Goal: Task Accomplishment & Management: Manage account settings

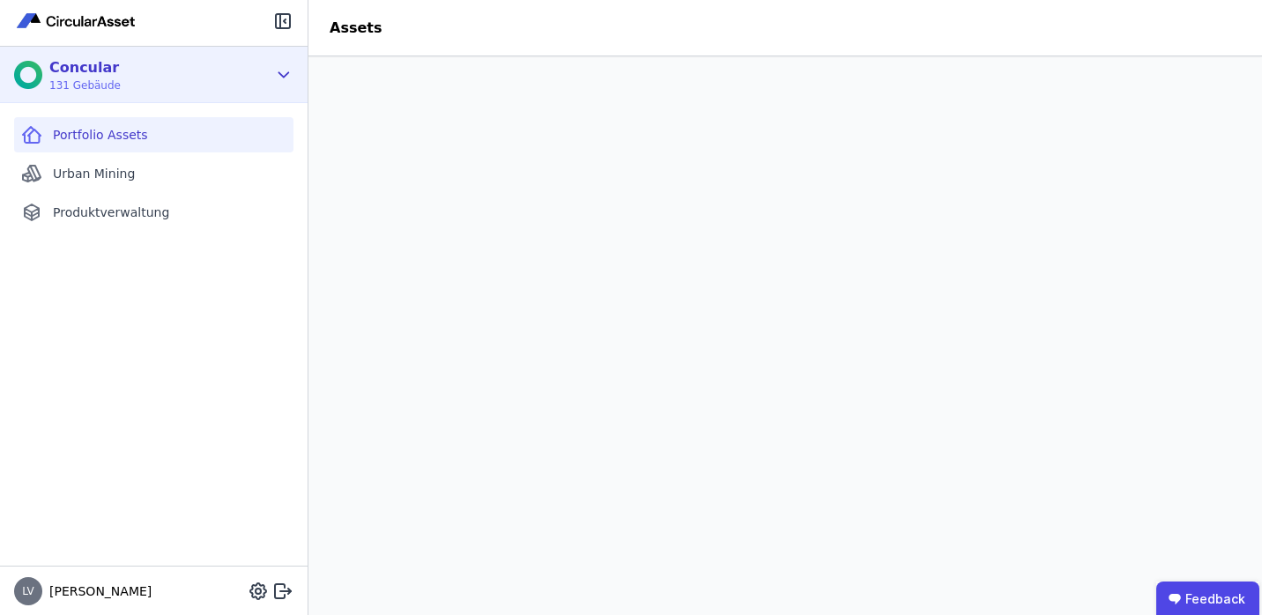
click at [185, 84] on div "Concular 131 Gebäude" at bounding box center [140, 74] width 253 height 35
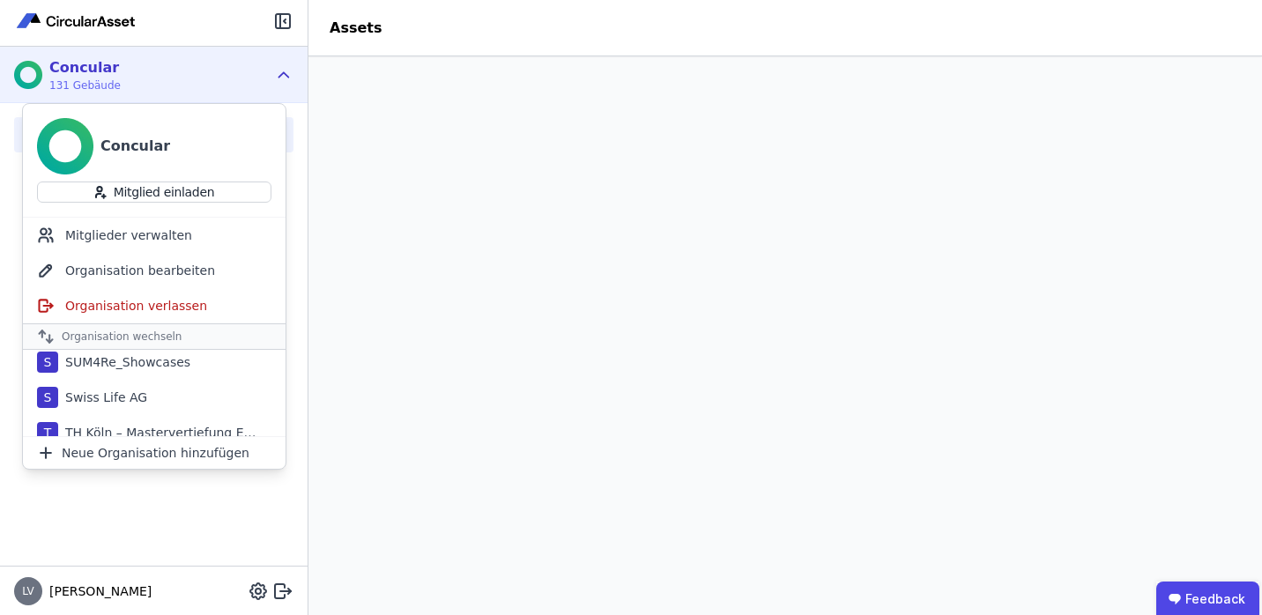
scroll to position [971, 0]
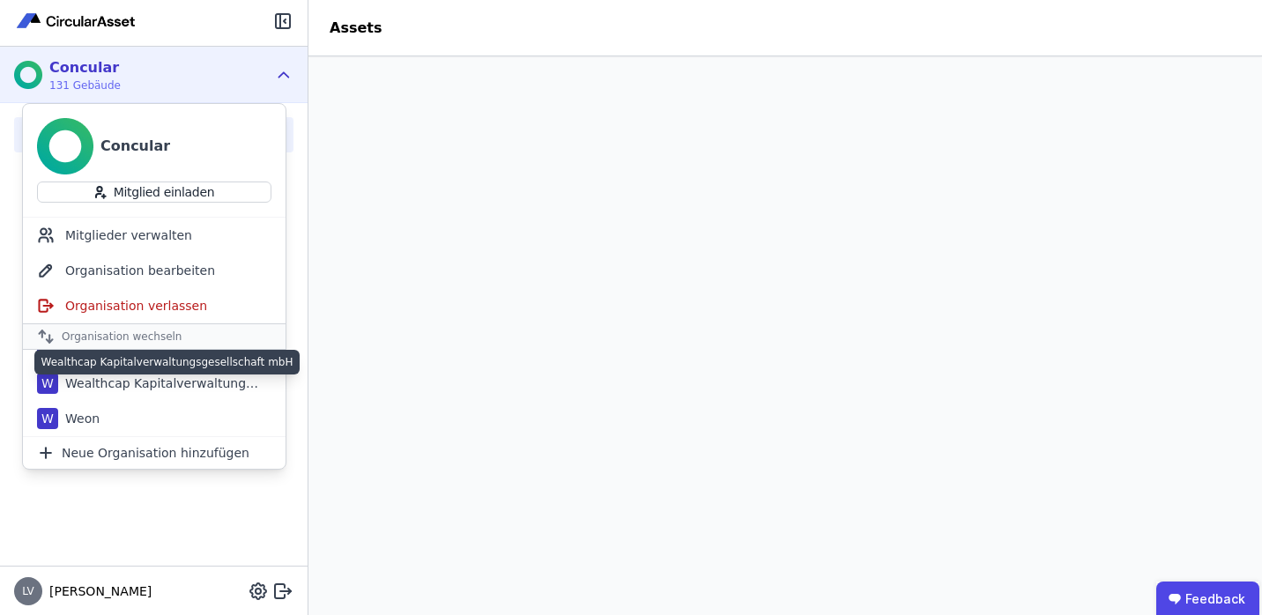
click at [159, 385] on div "Wealthcap Kapitalverwaltungsgesellschaft mbH" at bounding box center [159, 384] width 203 height 18
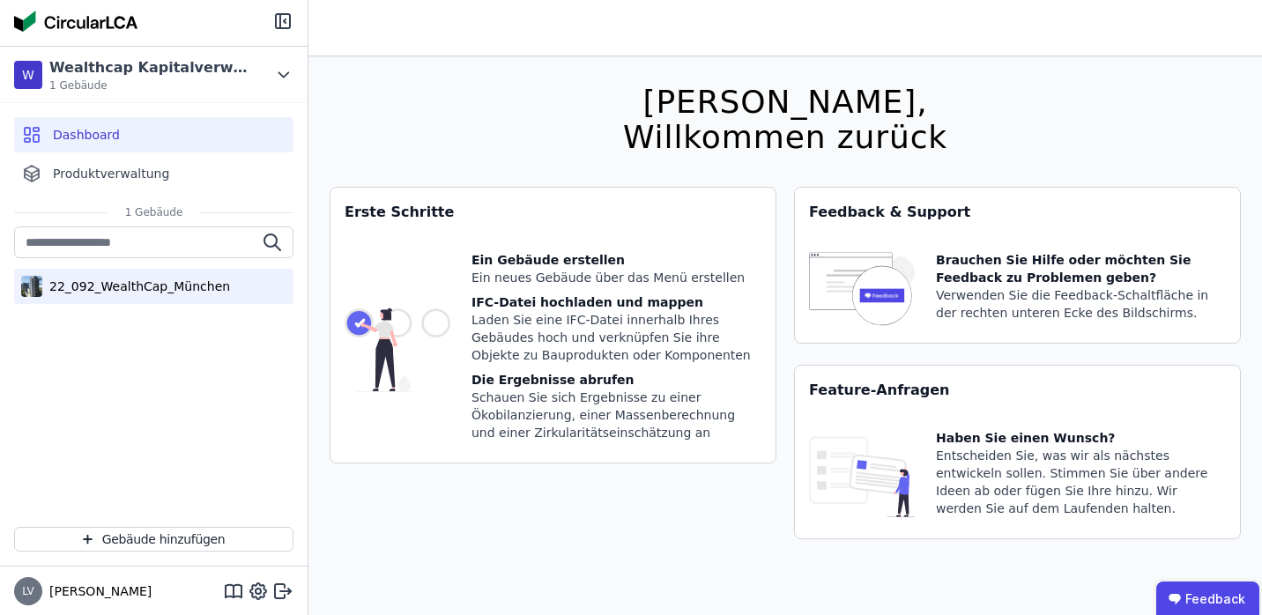
click at [179, 286] on div "22_092_WealthCap_München" at bounding box center [136, 287] width 188 height 18
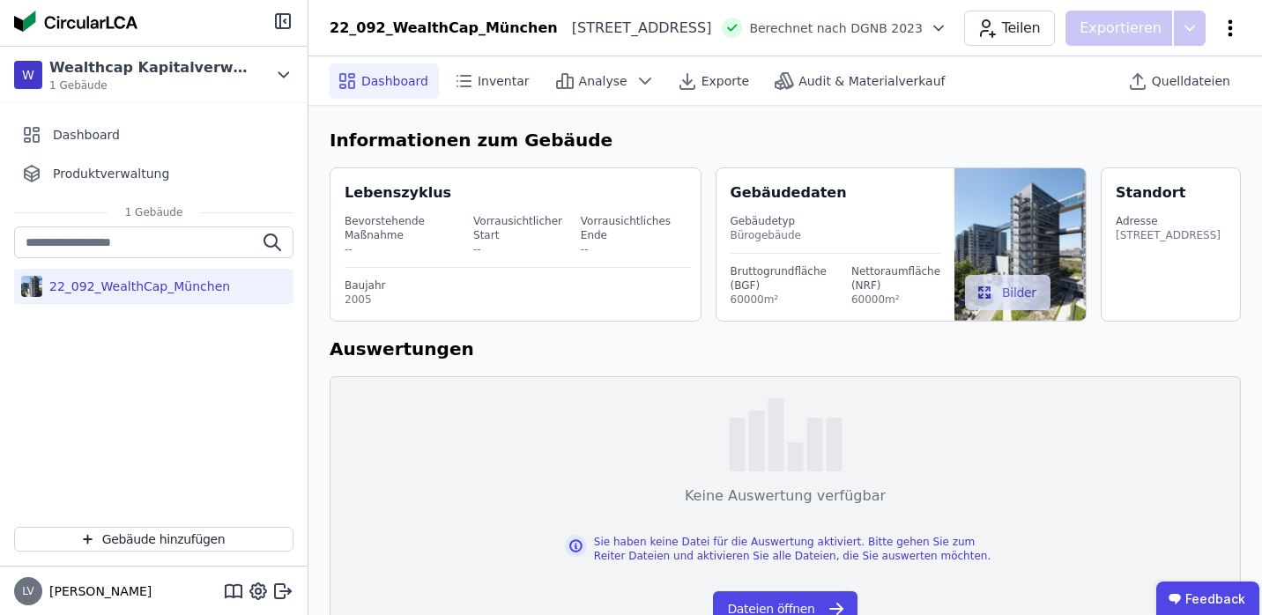
click at [1226, 32] on icon at bounding box center [1230, 28] width 21 height 21
click at [792, 205] on div "Gebäudetyp Bürogebäude" at bounding box center [836, 229] width 211 height 50
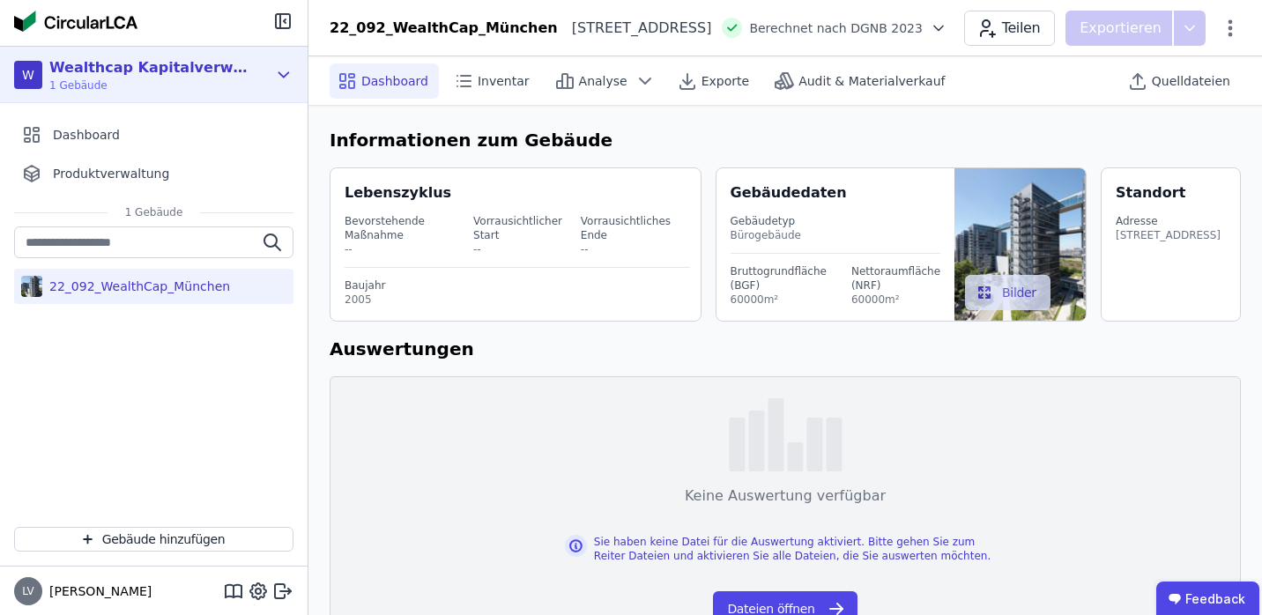
click at [239, 86] on span "1 Gebäude" at bounding box center [150, 85] width 203 height 14
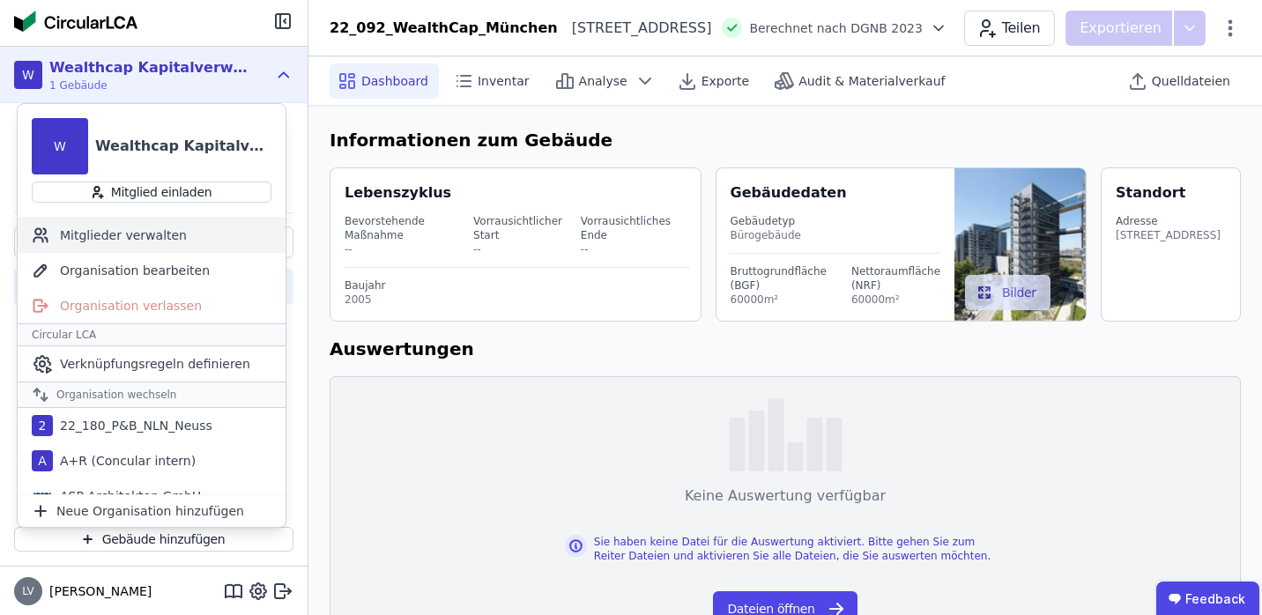
click at [149, 246] on div "Mitglieder verwalten" at bounding box center [152, 235] width 268 height 35
select select "*"
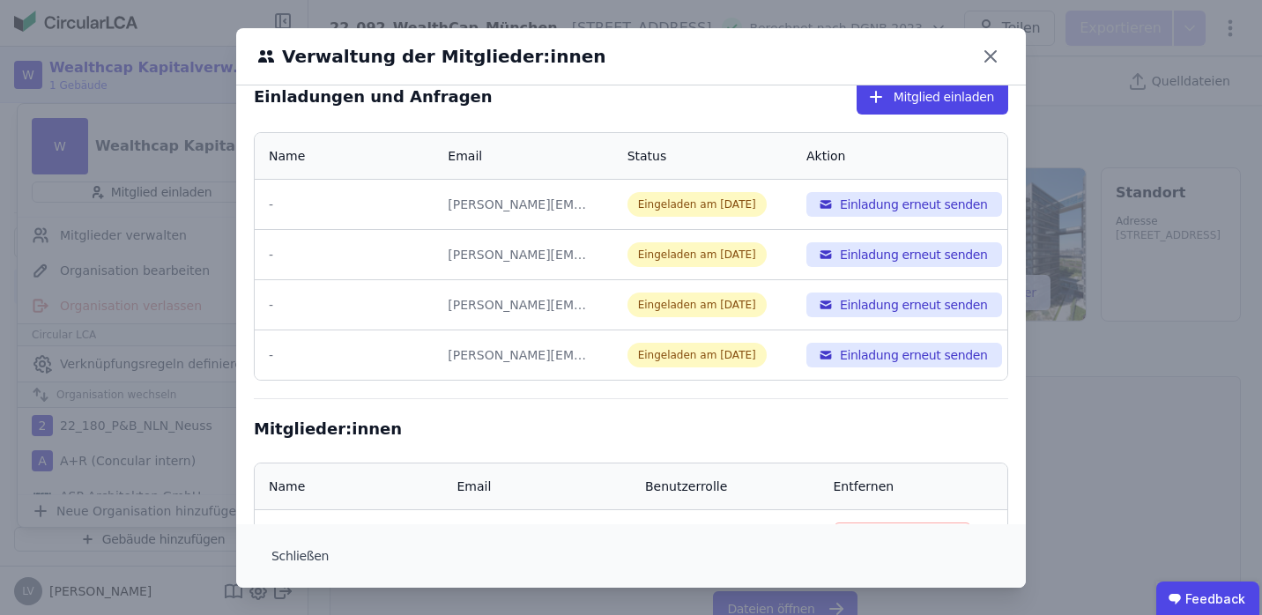
scroll to position [210, 0]
